Goal: Task Accomplishment & Management: Manage account settings

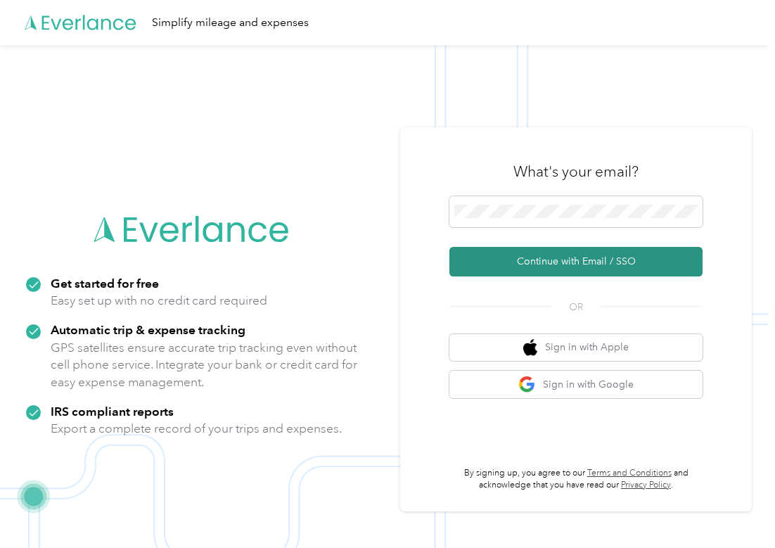
click at [515, 250] on button "Continue with Email / SSO" at bounding box center [575, 262] width 253 height 30
click at [515, 252] on button "Continue with Email / SSO" at bounding box center [575, 262] width 253 height 30
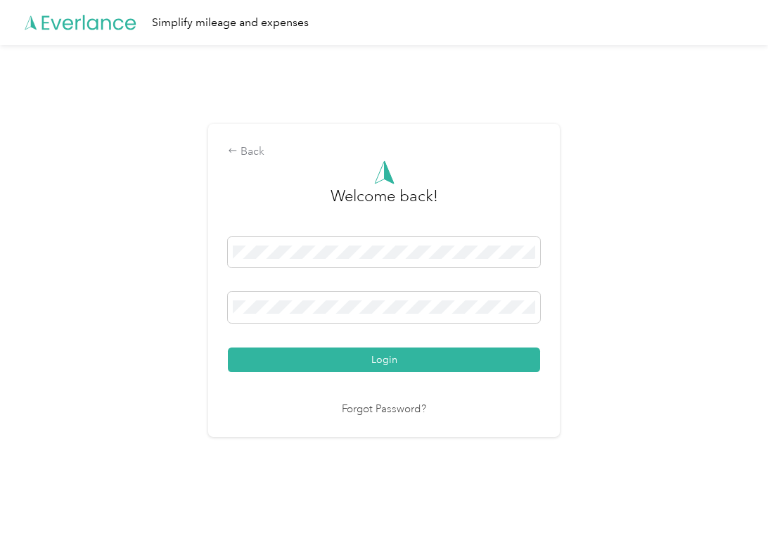
click at [387, 359] on button "Login" at bounding box center [384, 359] width 312 height 25
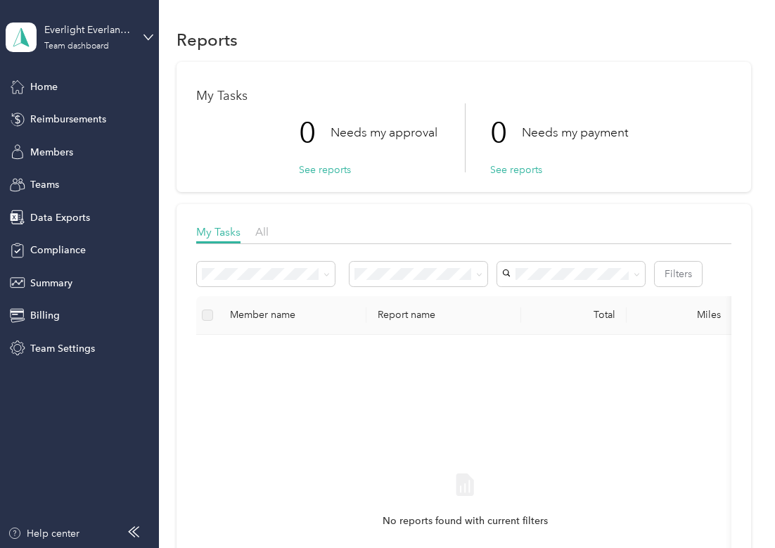
click at [85, 20] on div "Everlight Everlance Account Team dashboard" at bounding box center [80, 37] width 148 height 49
click at [60, 177] on div "Log out" at bounding box center [45, 179] width 54 height 15
